Goal: Find specific page/section: Find specific page/section

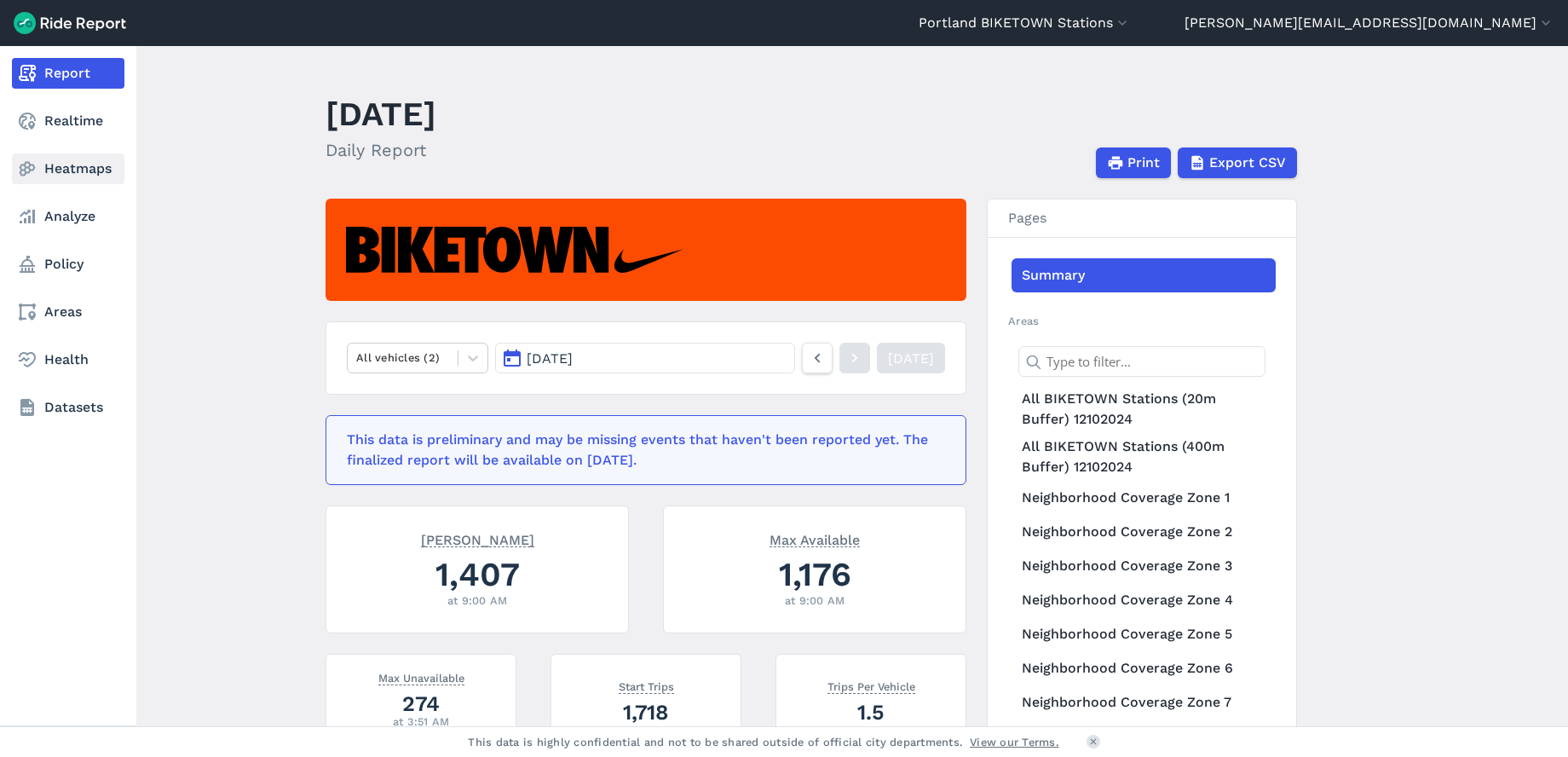
click at [55, 167] on link "Heatmaps" at bounding box center [68, 169] width 112 height 31
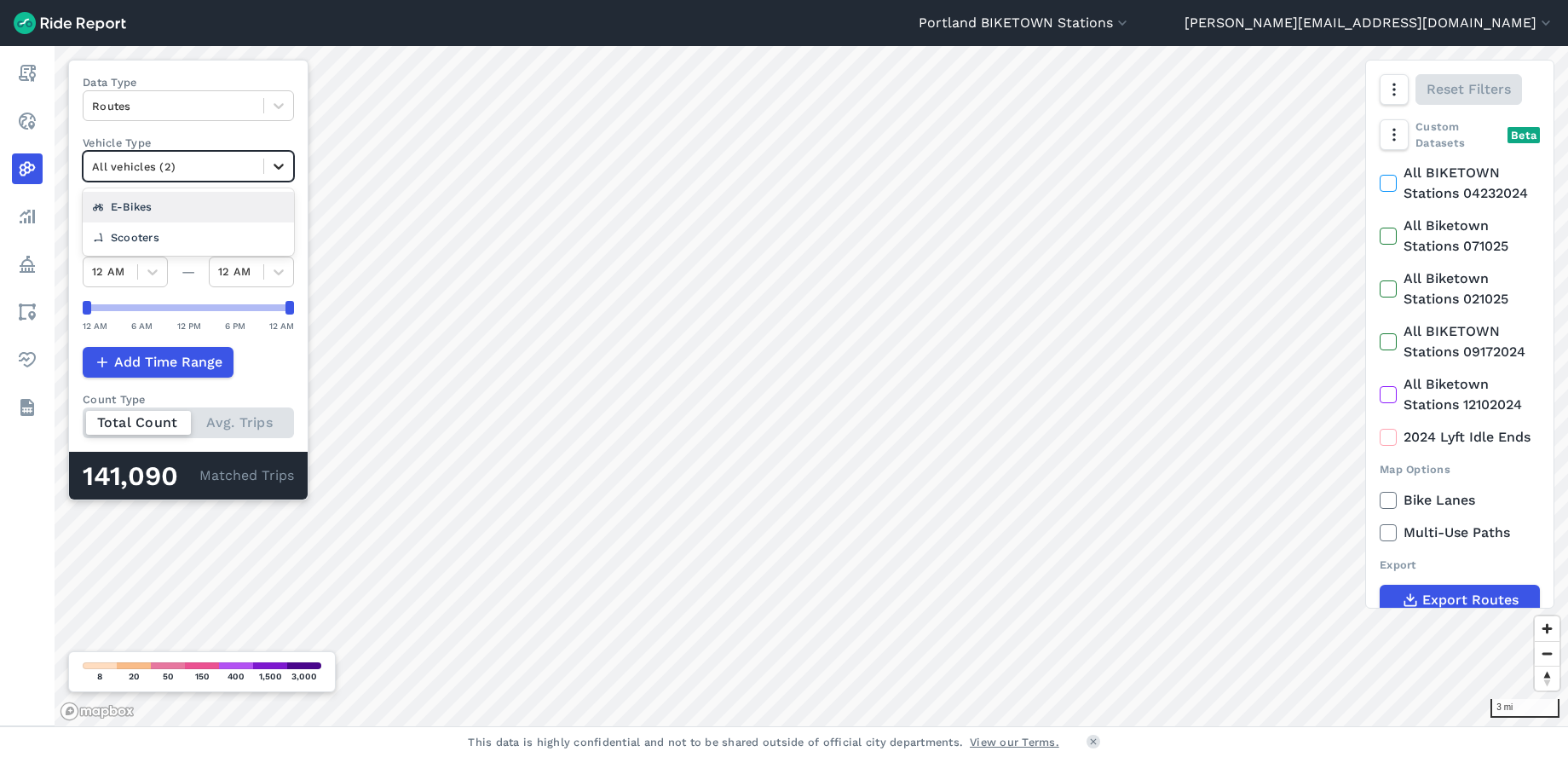
click at [284, 159] on icon at bounding box center [279, 166] width 17 height 17
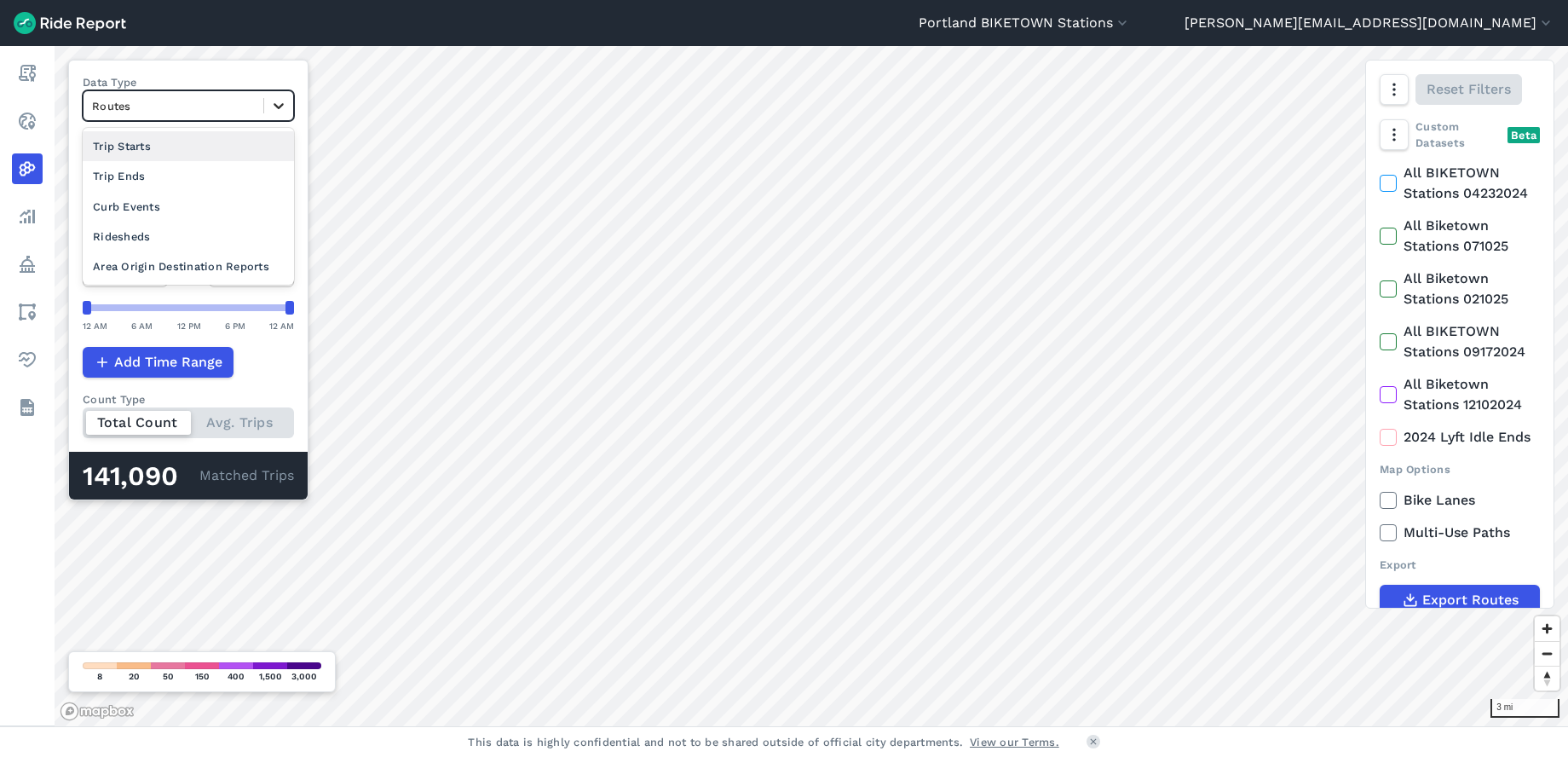
click at [284, 108] on icon at bounding box center [279, 106] width 17 height 17
click at [250, 150] on div "Trip Starts" at bounding box center [189, 146] width 211 height 30
